Goal: Information Seeking & Learning: Learn about a topic

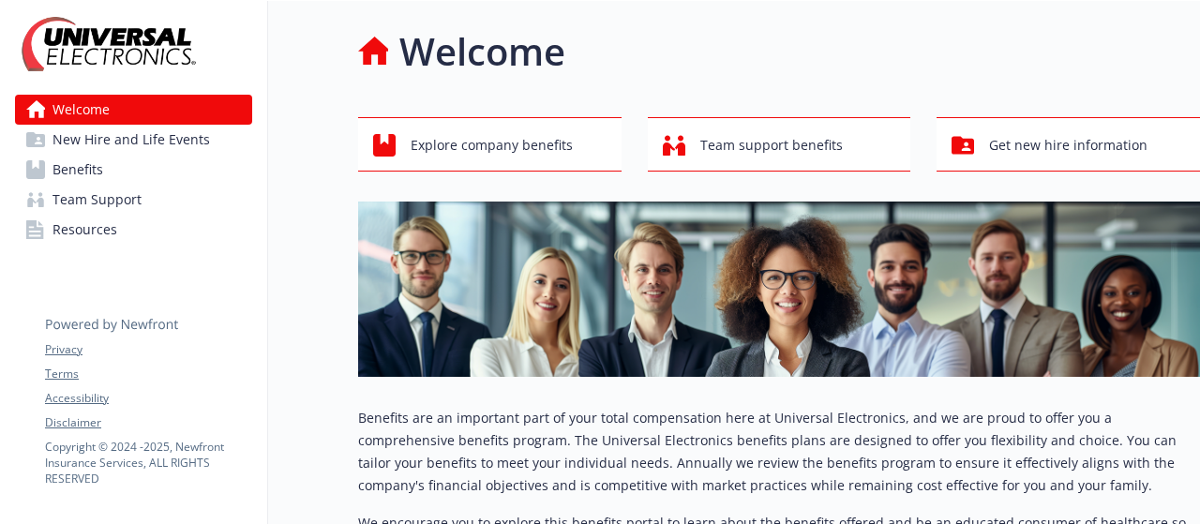
click at [178, 180] on link "Benefits" at bounding box center [133, 170] width 237 height 30
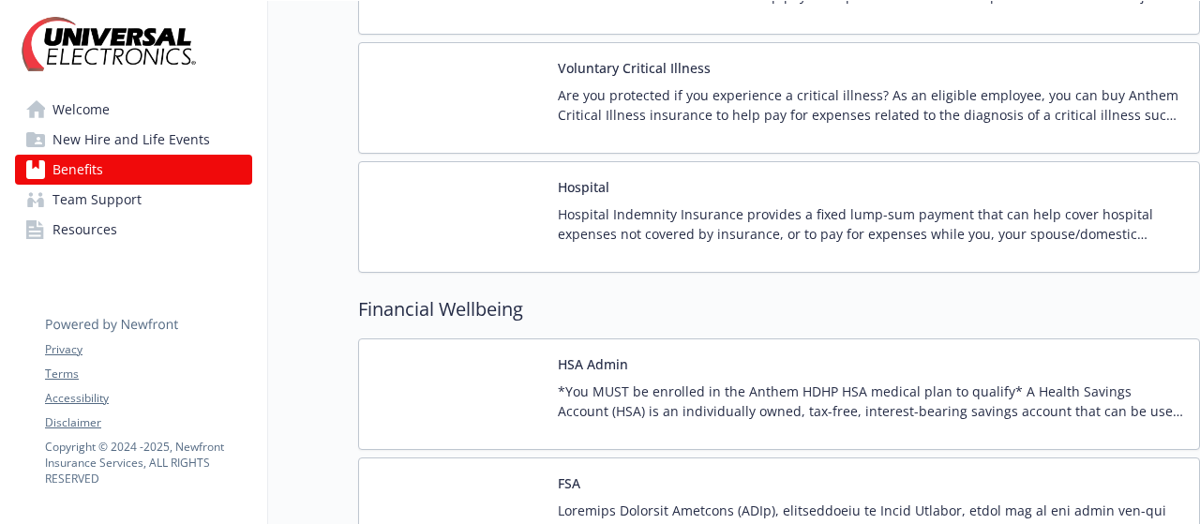
scroll to position [1875, 0]
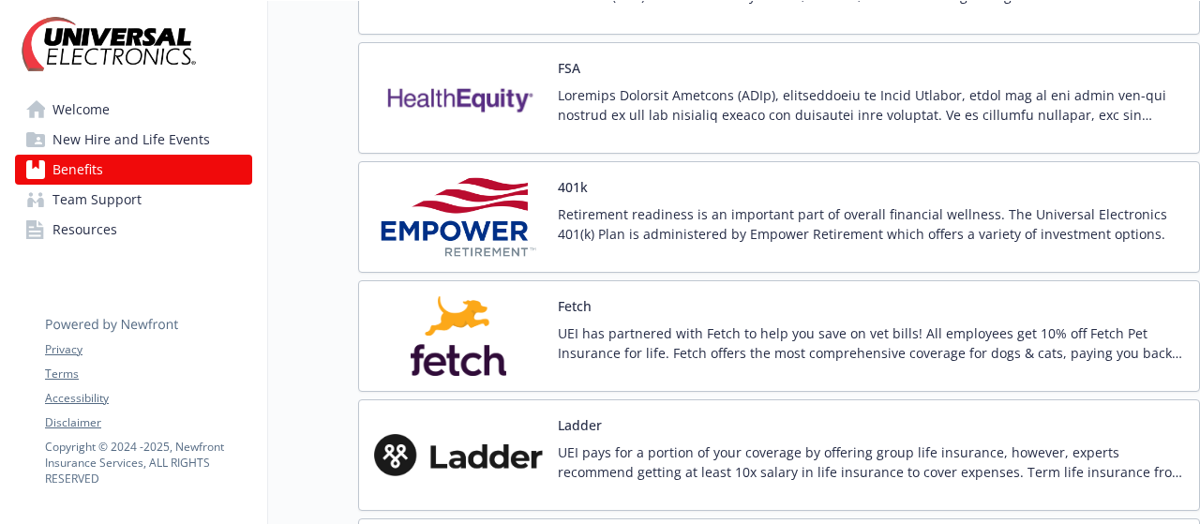
click at [808, 239] on div "Retirement readiness is an important part of overall financial wellness. The Un…" at bounding box center [871, 230] width 626 height 52
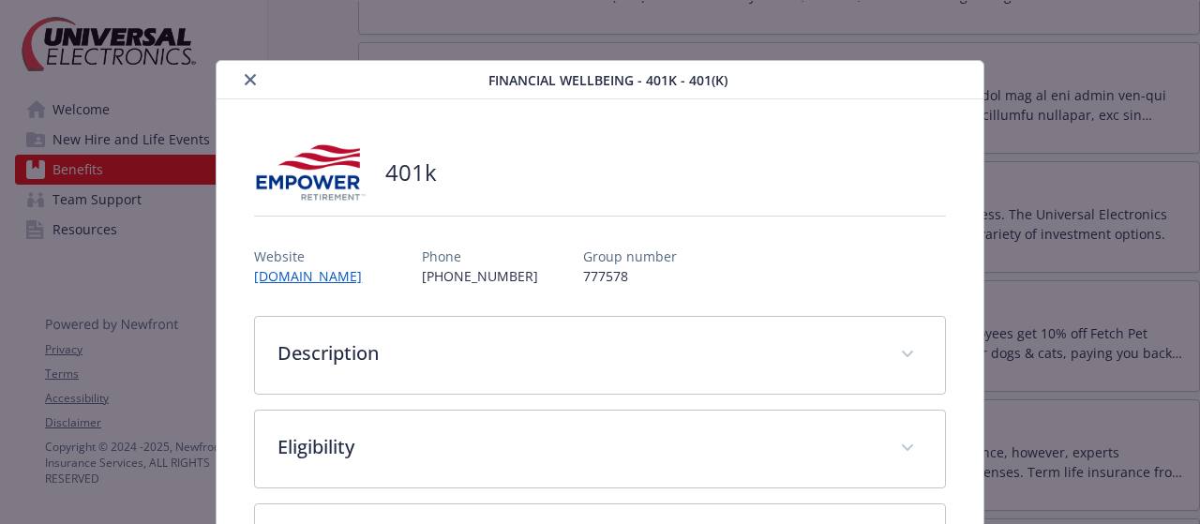
scroll to position [56, 0]
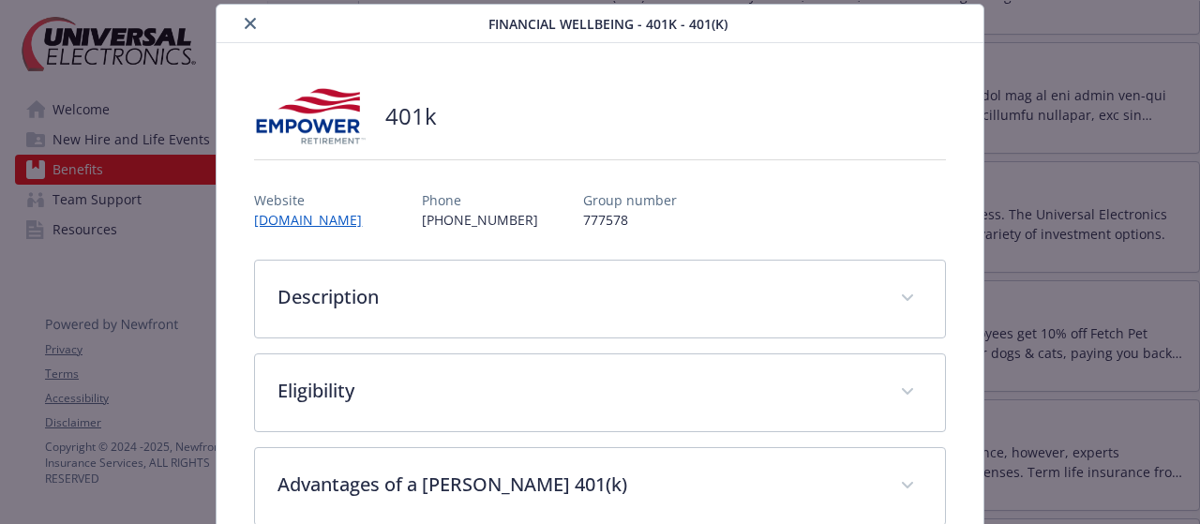
click at [247, 19] on icon "close" at bounding box center [250, 23] width 11 height 11
